Goal: Find specific page/section: Find specific page/section

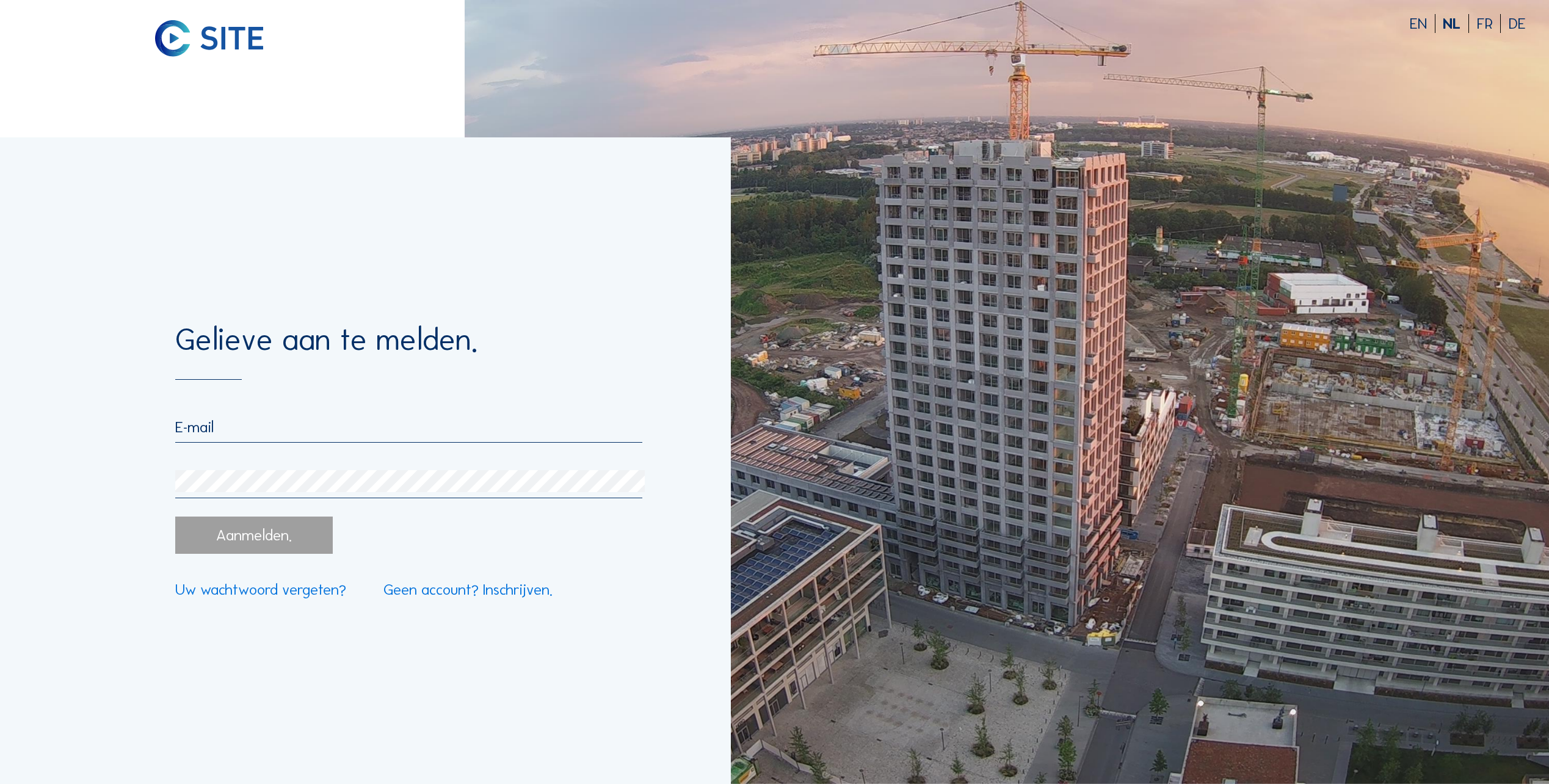
type input "[PERSON_NAME][EMAIL_ADDRESS][DOMAIN_NAME]"
click at [227, 534] on div "Aanmelden." at bounding box center [254, 534] width 158 height 37
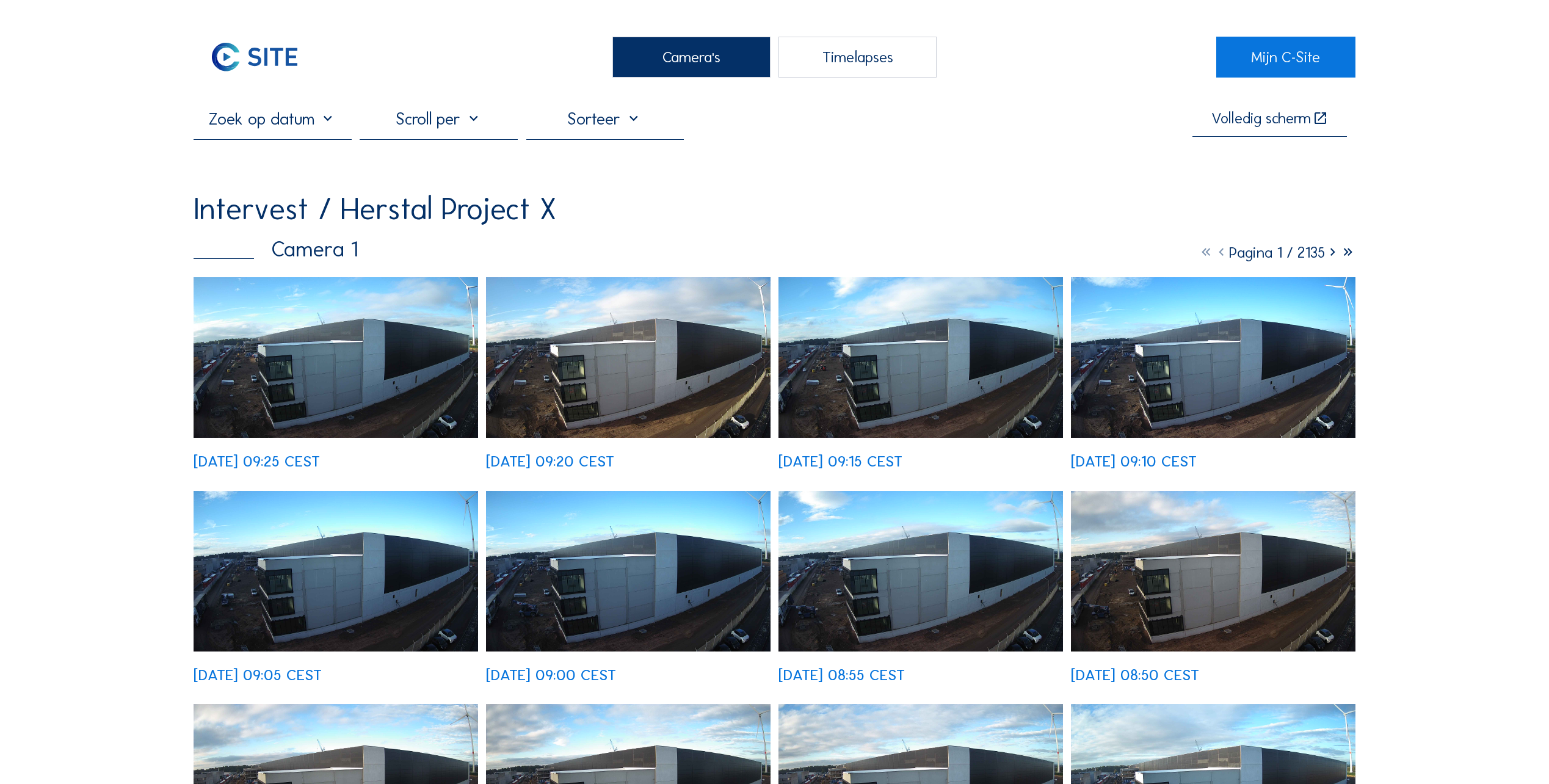
click at [307, 377] on img at bounding box center [335, 357] width 284 height 161
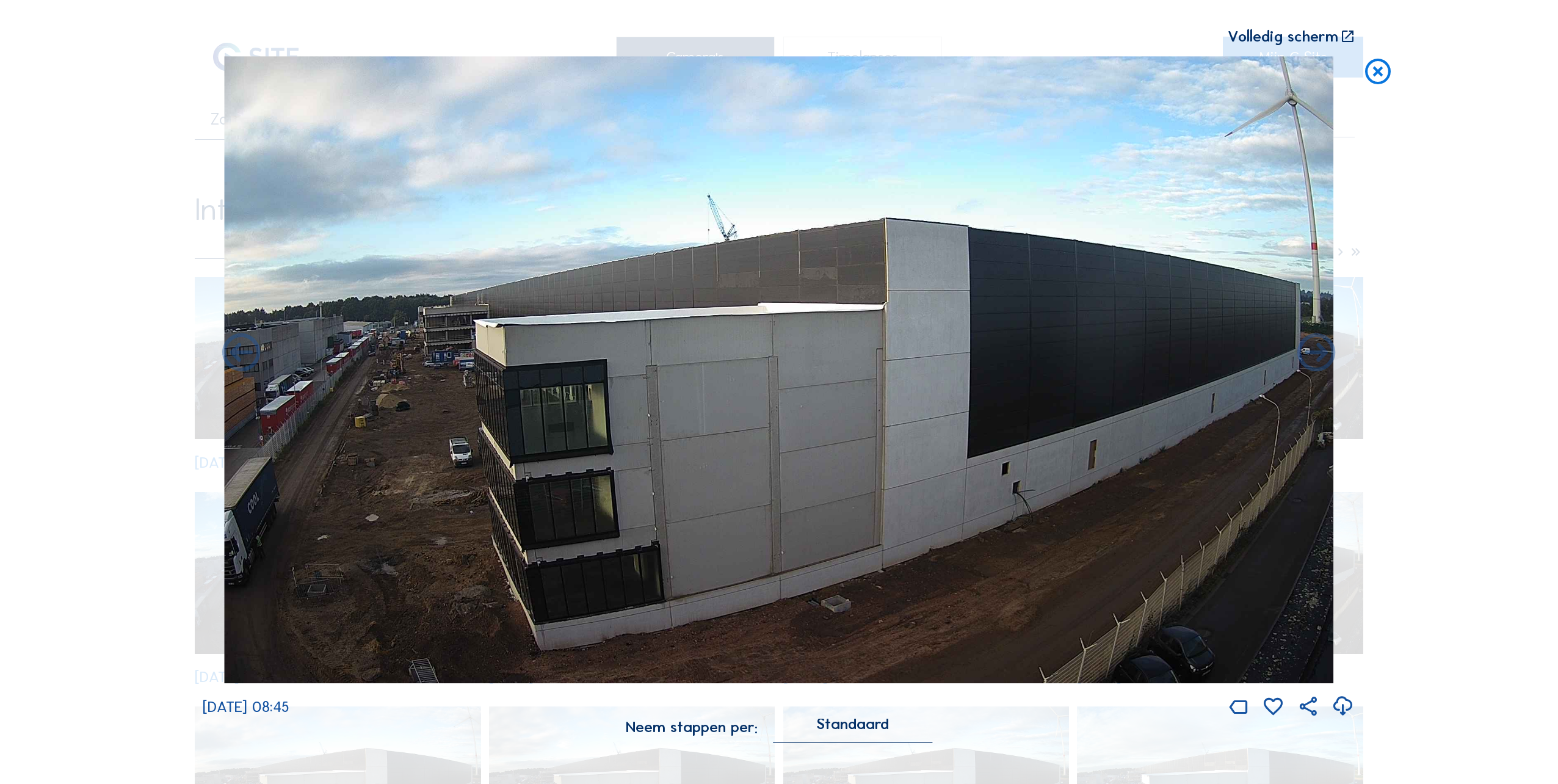
click at [1379, 70] on icon at bounding box center [1378, 71] width 31 height 32
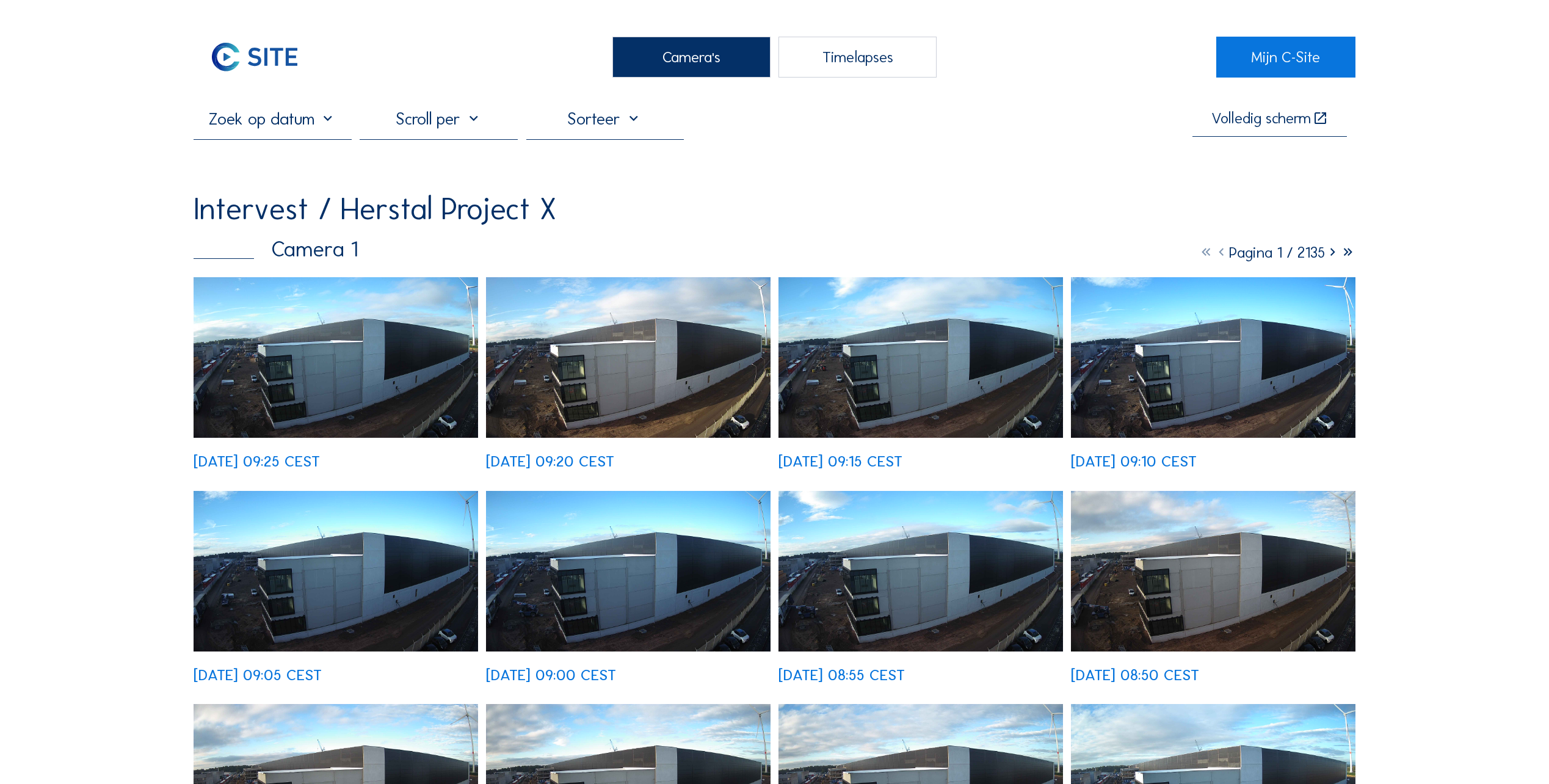
click at [677, 61] on div "Camera's" at bounding box center [691, 57] width 158 height 41
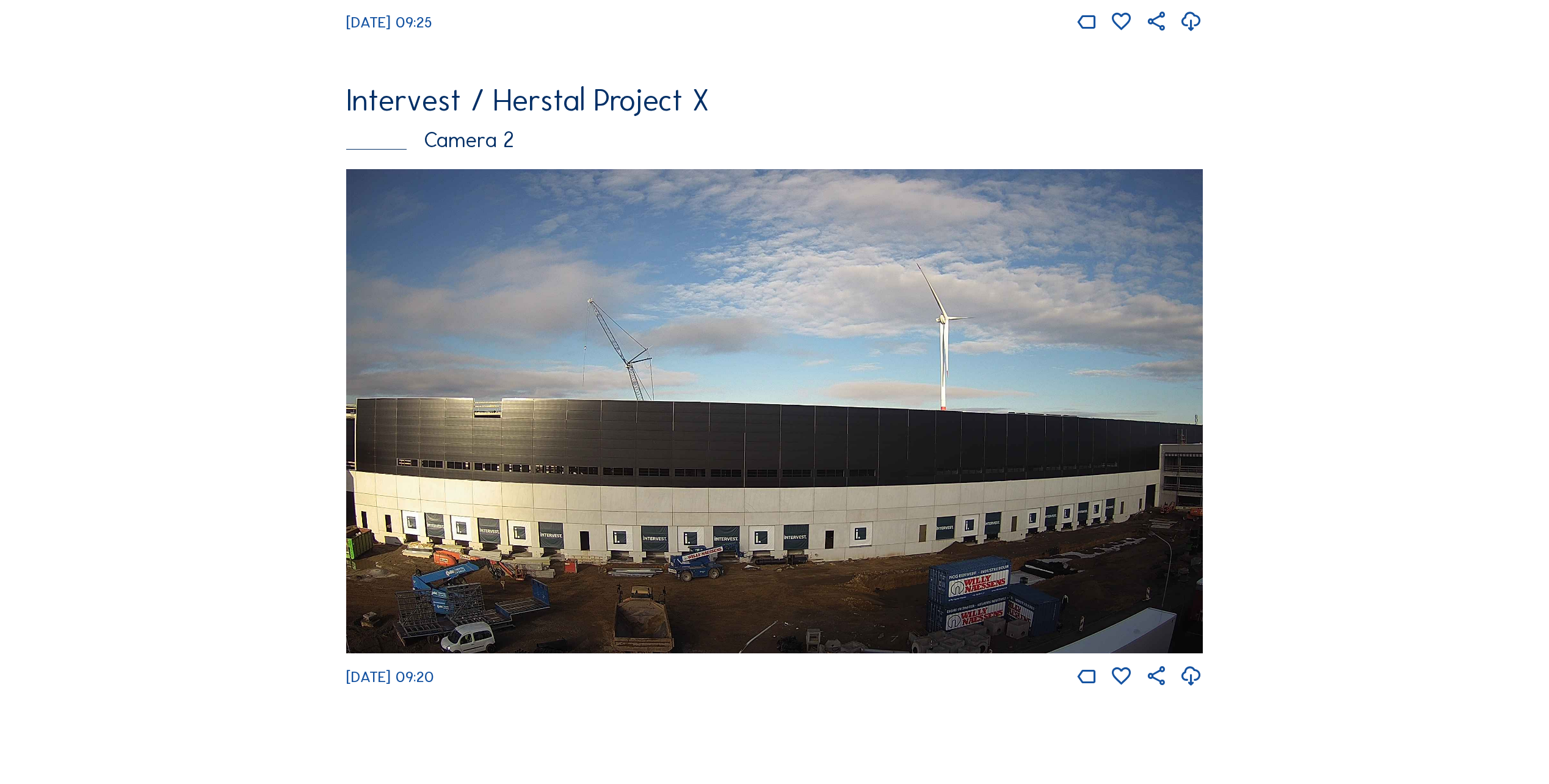
scroll to position [732, 0]
click at [533, 449] on img at bounding box center [774, 411] width 856 height 484
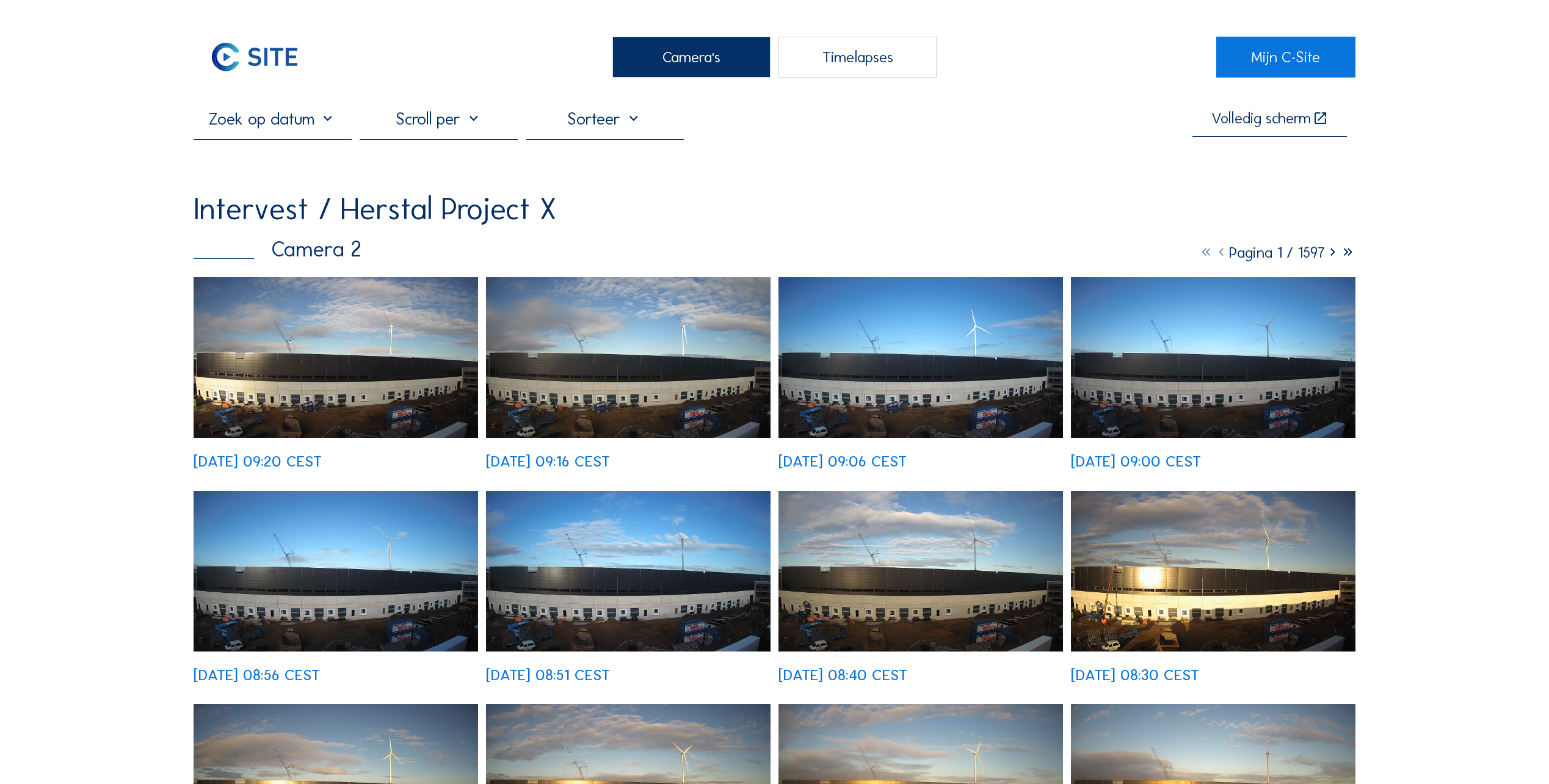
click at [375, 374] on img at bounding box center [335, 357] width 284 height 161
